Goal: Browse casually: Explore the website without a specific task or goal

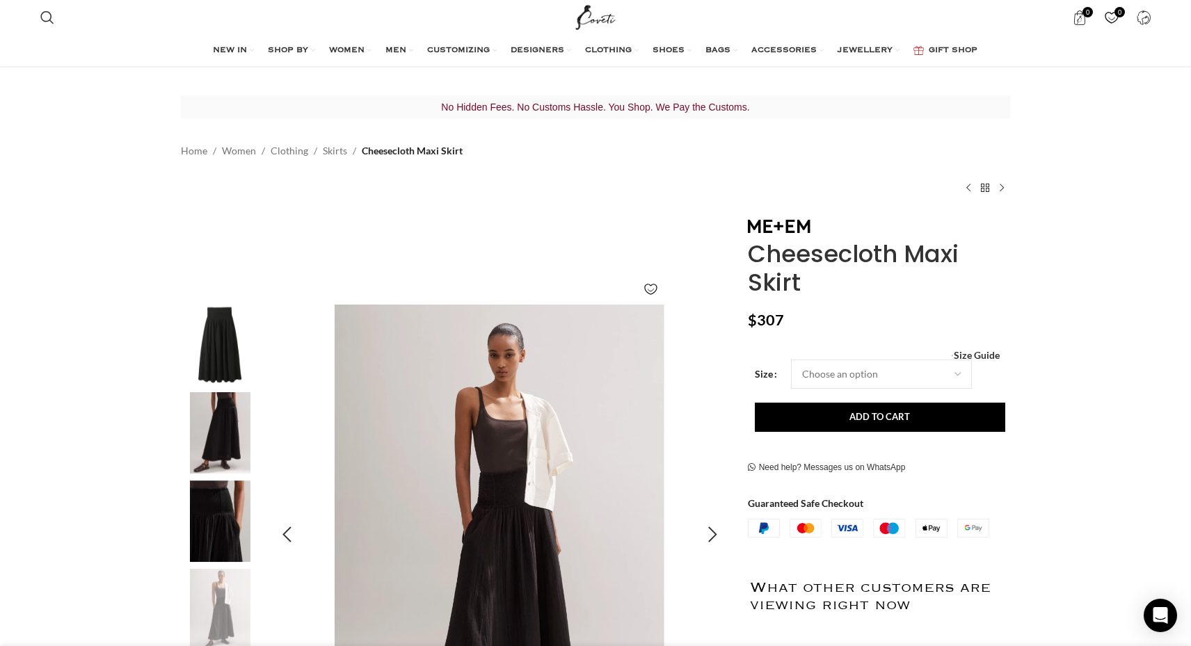
scroll to position [168, 0]
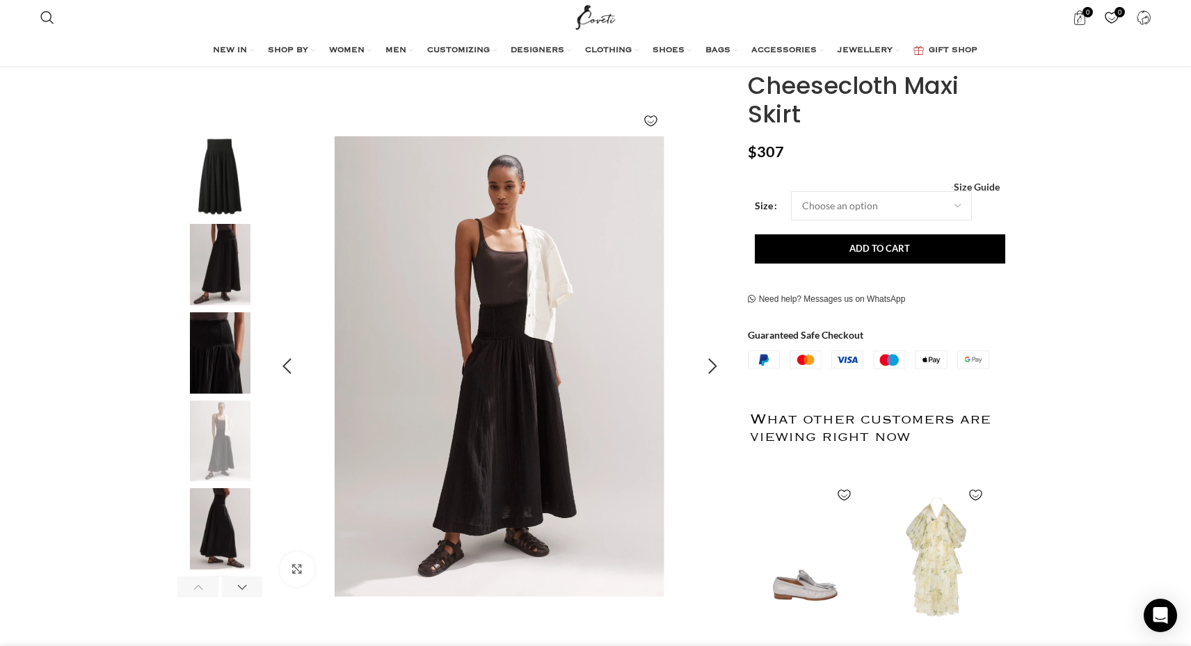
click at [368, 522] on img "4 / 6" at bounding box center [498, 366] width 461 height 461
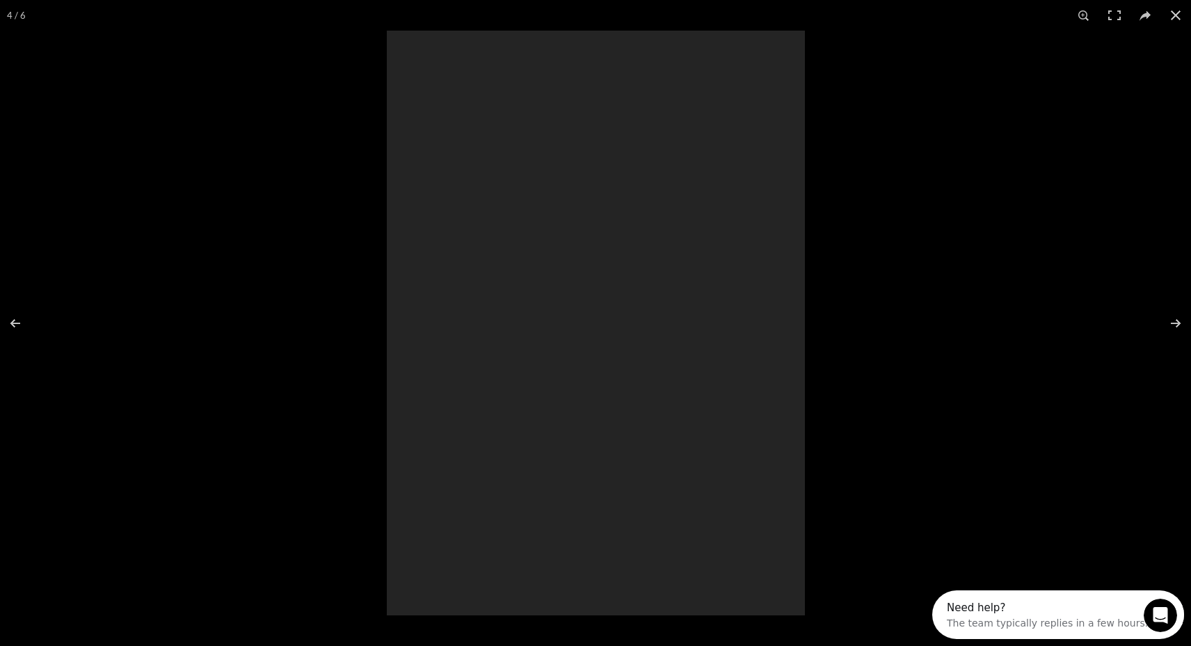
scroll to position [0, 0]
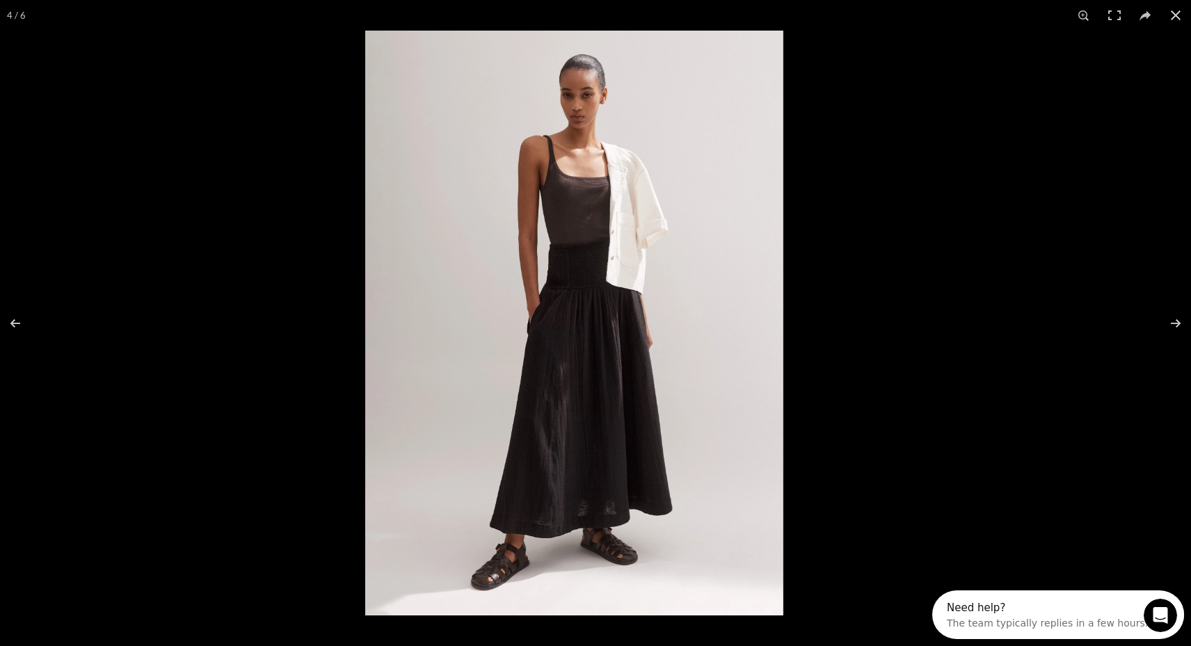
drag, startPoint x: 622, startPoint y: 444, endPoint x: 604, endPoint y: 563, distance: 120.2
click at [600, 562] on img at bounding box center [574, 323] width 418 height 585
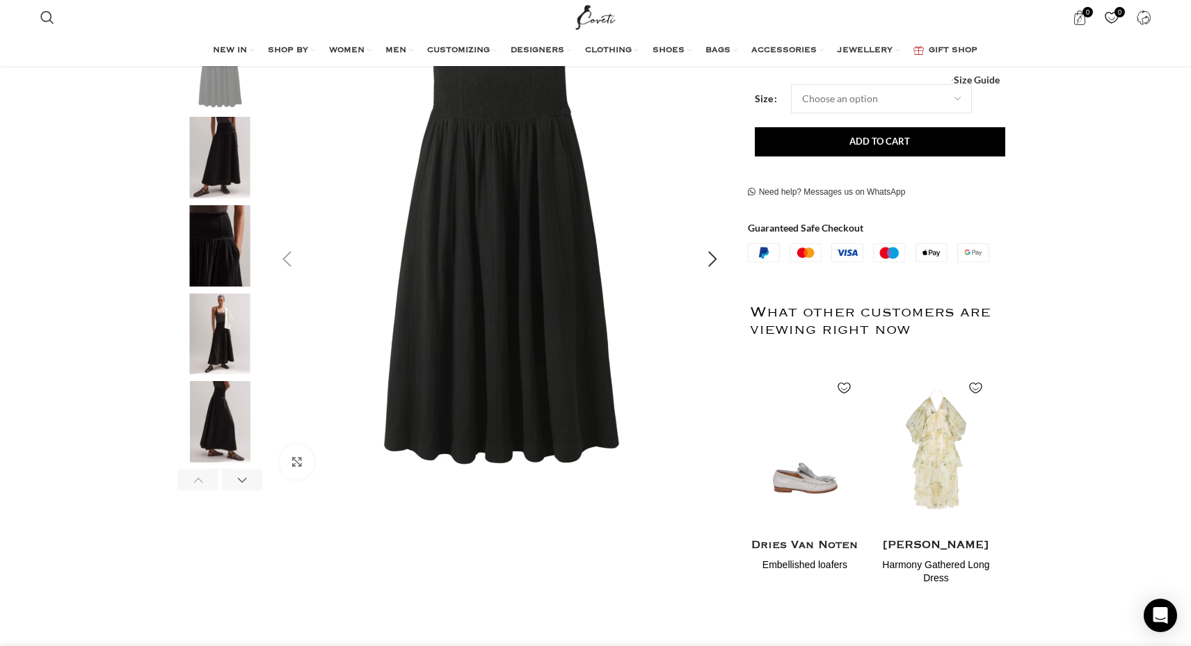
scroll to position [294, 0]
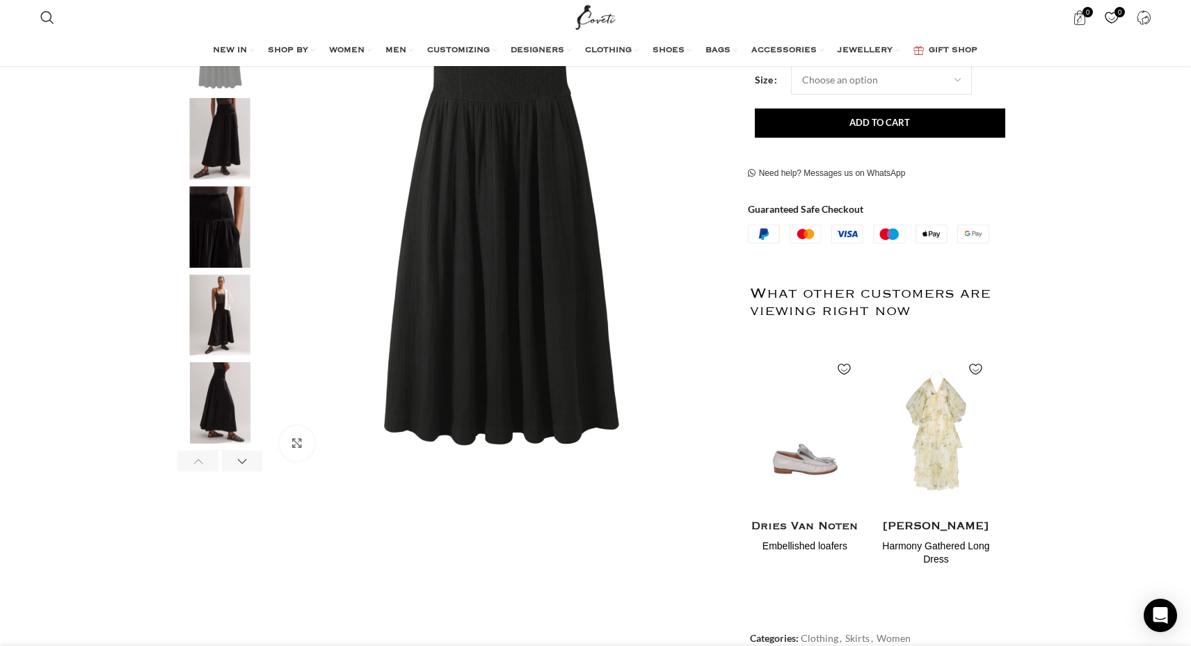
click at [233, 405] on img "5 / 6" at bounding box center [219, 402] width 85 height 81
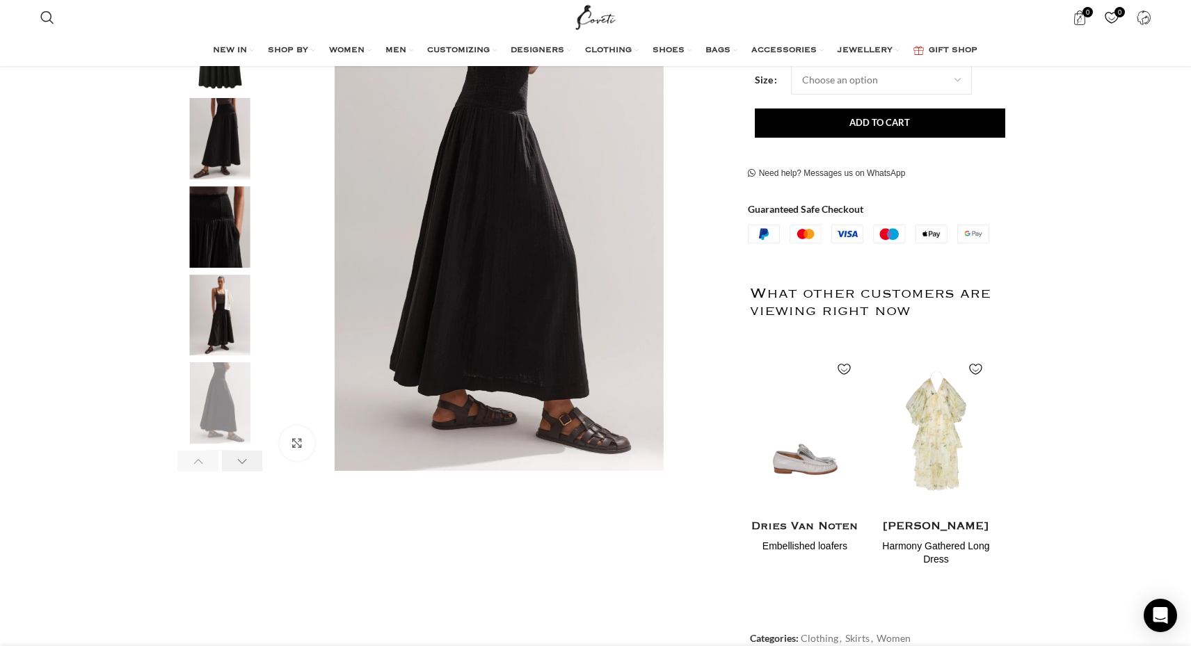
click at [242, 462] on div "Next slide" at bounding box center [242, 461] width 41 height 21
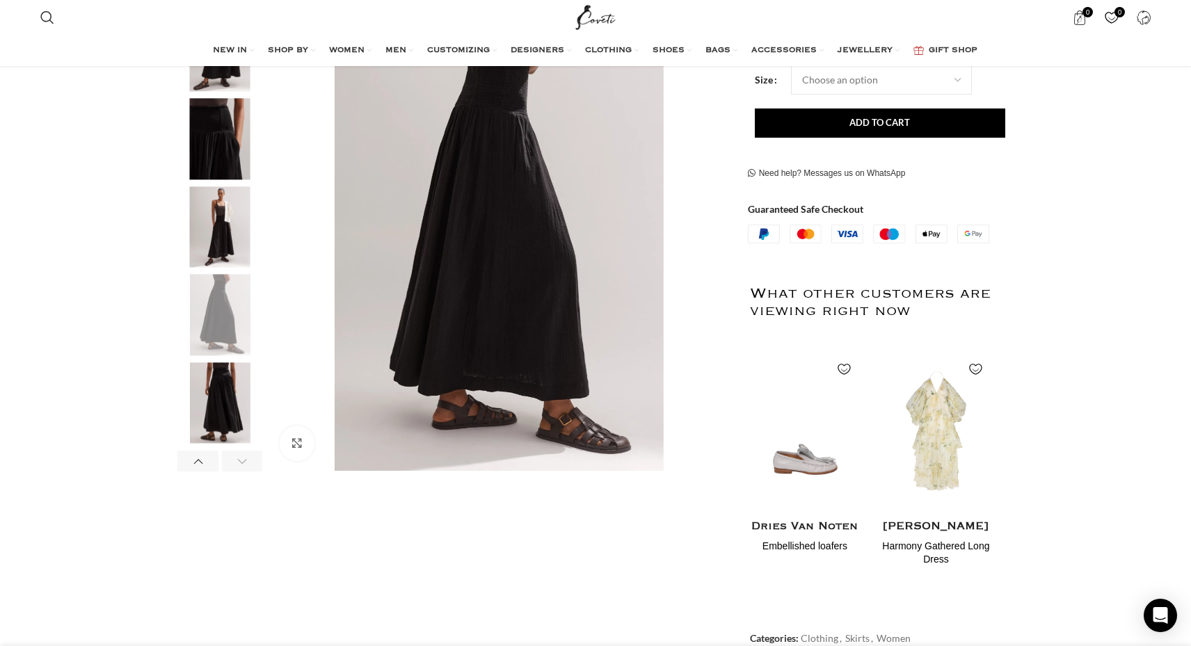
click at [242, 462] on div "Next slide" at bounding box center [242, 461] width 41 height 21
click at [222, 397] on img "6 / 6" at bounding box center [219, 402] width 85 height 81
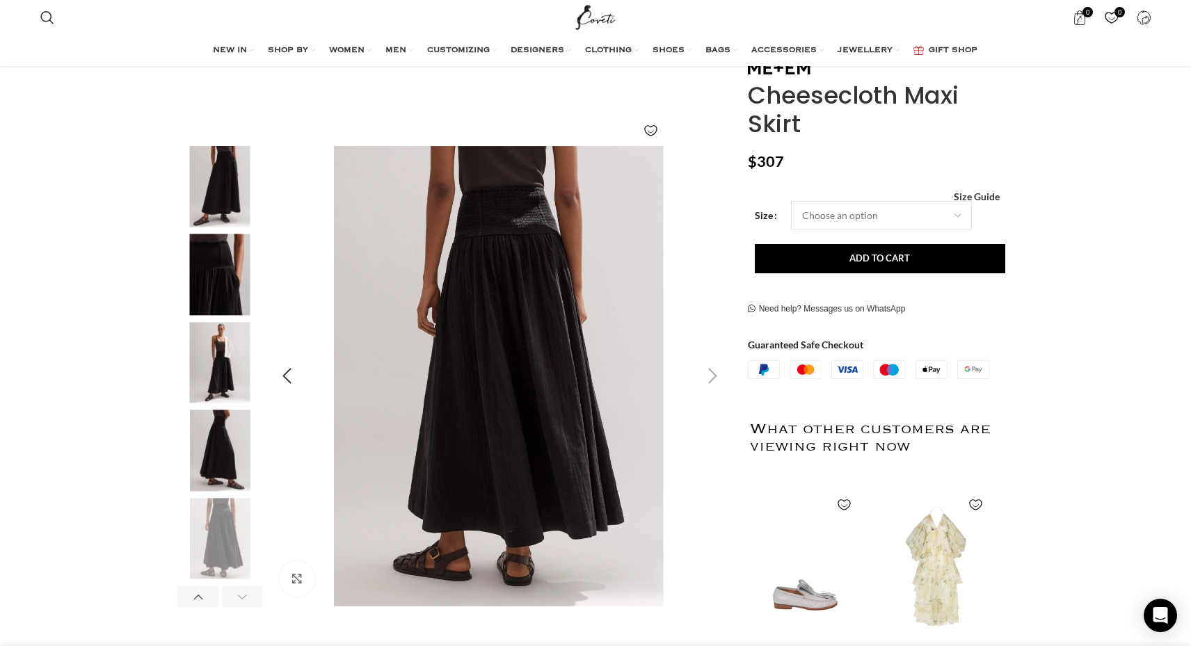
scroll to position [152, 0]
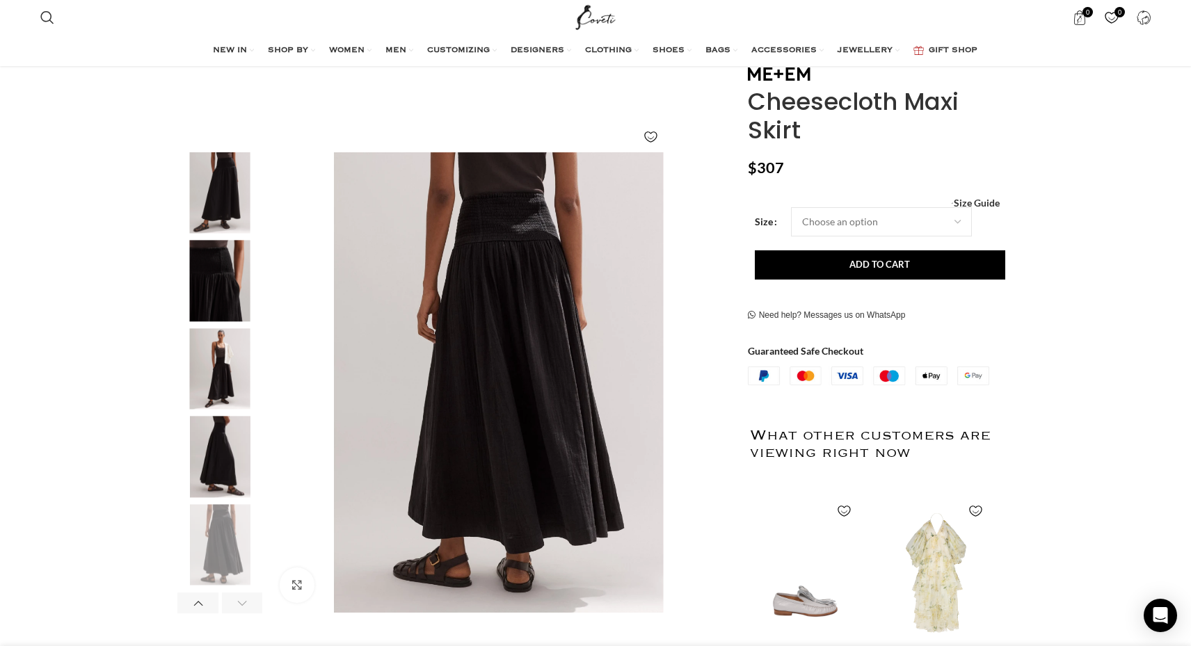
click at [200, 203] on img "2 / 6" at bounding box center [219, 192] width 85 height 81
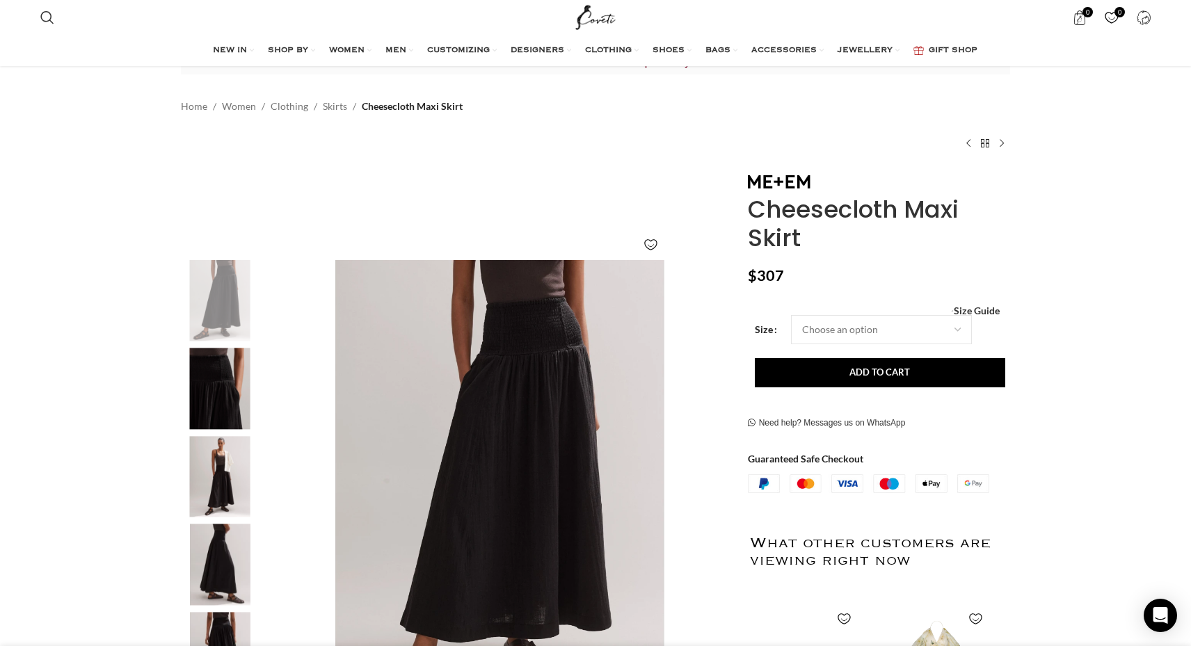
scroll to position [0, 0]
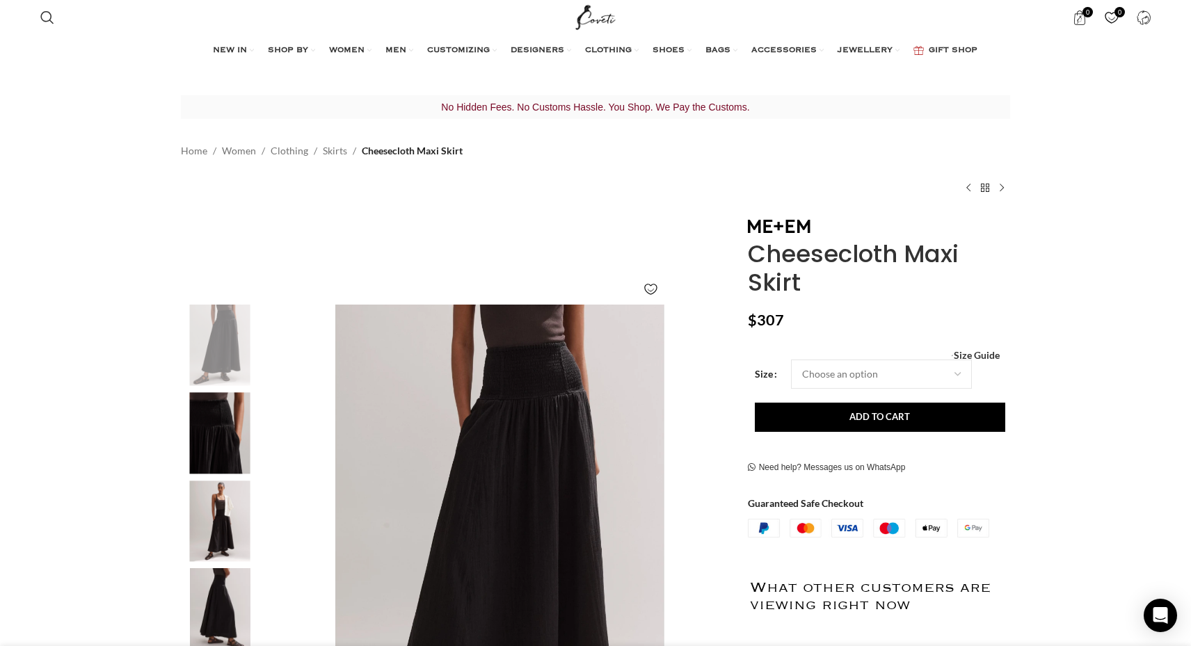
drag, startPoint x: 796, startPoint y: 301, endPoint x: 761, endPoint y: 234, distance: 75.6
click at [757, 230] on div "Cheesecloth Maxi Skirt $ 307 Women's clothing size guide Women Clothing Size Gu…" at bounding box center [879, 604] width 262 height 772
copy div "Cheesecloth Maxi Skirt"
click at [222, 503] on img "4 / 6" at bounding box center [219, 521] width 85 height 81
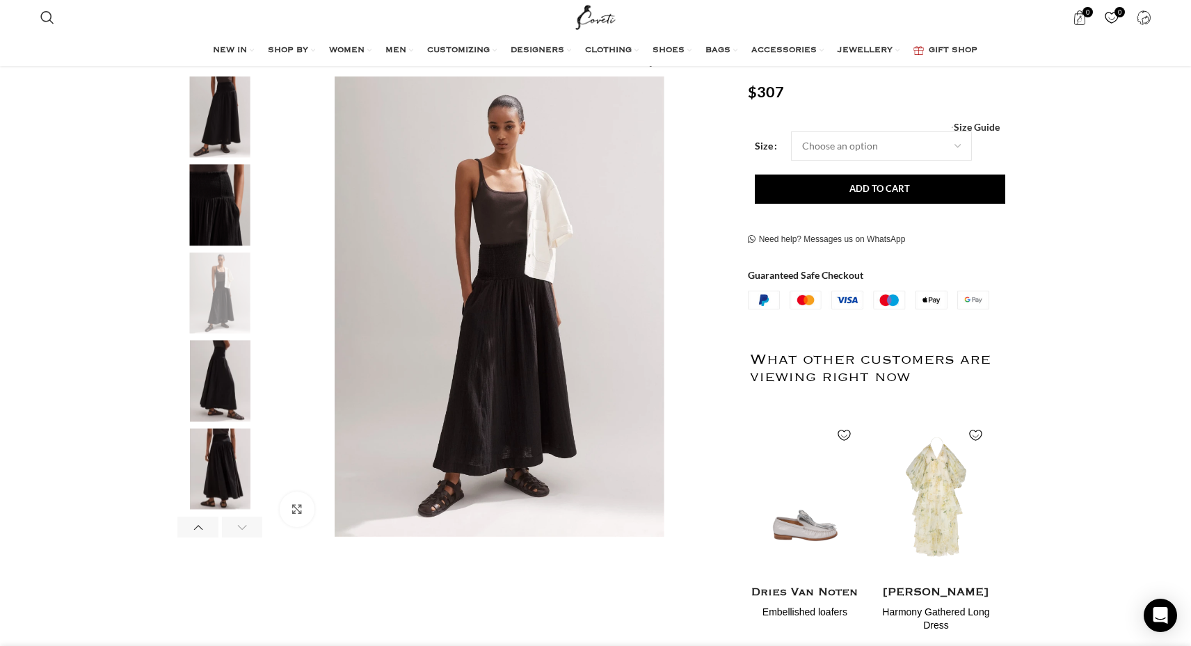
scroll to position [241, 0]
